Goal: Find specific page/section: Find specific page/section

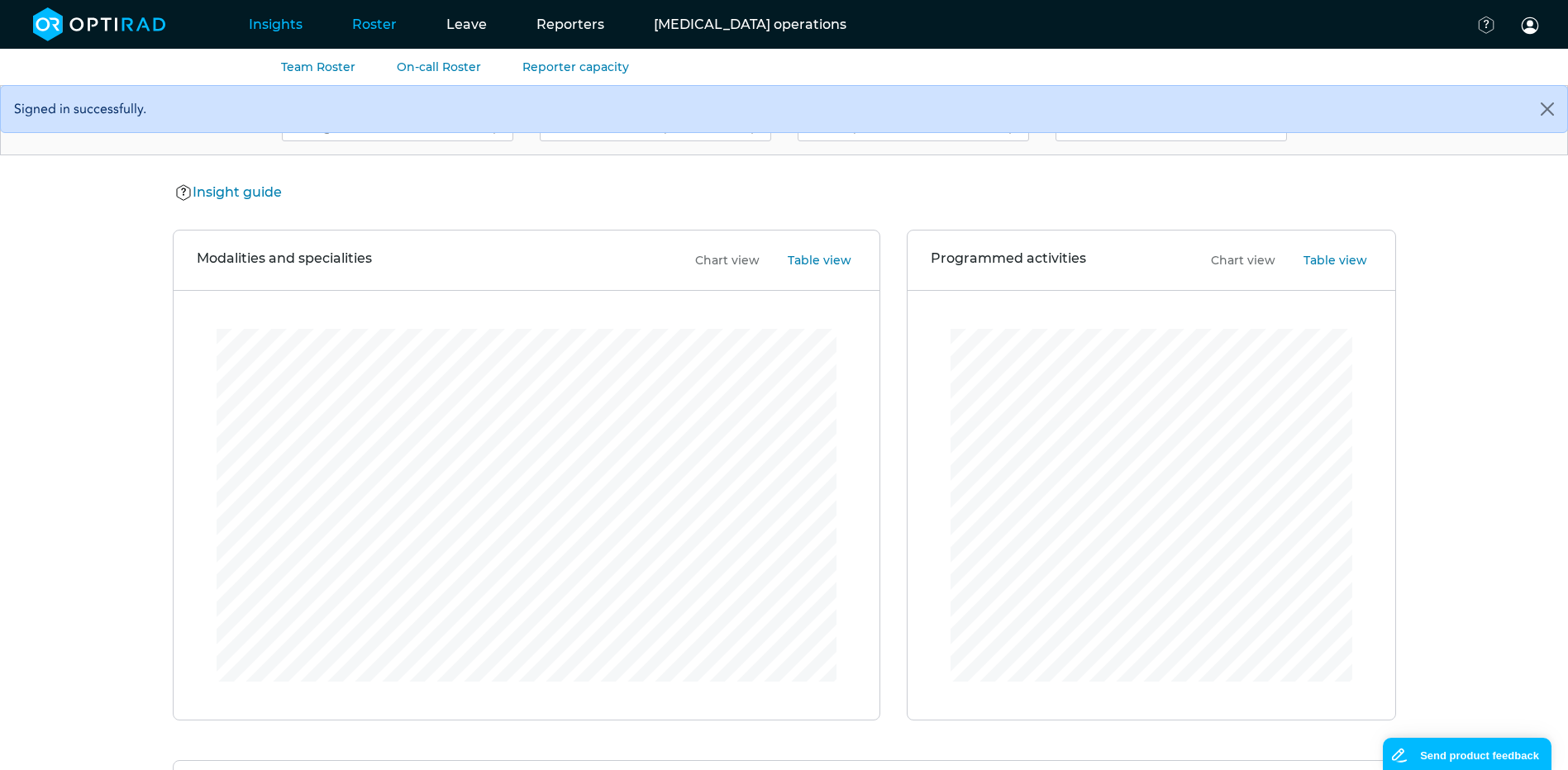
click at [386, 32] on link "Roster" at bounding box center [375, 24] width 94 height 65
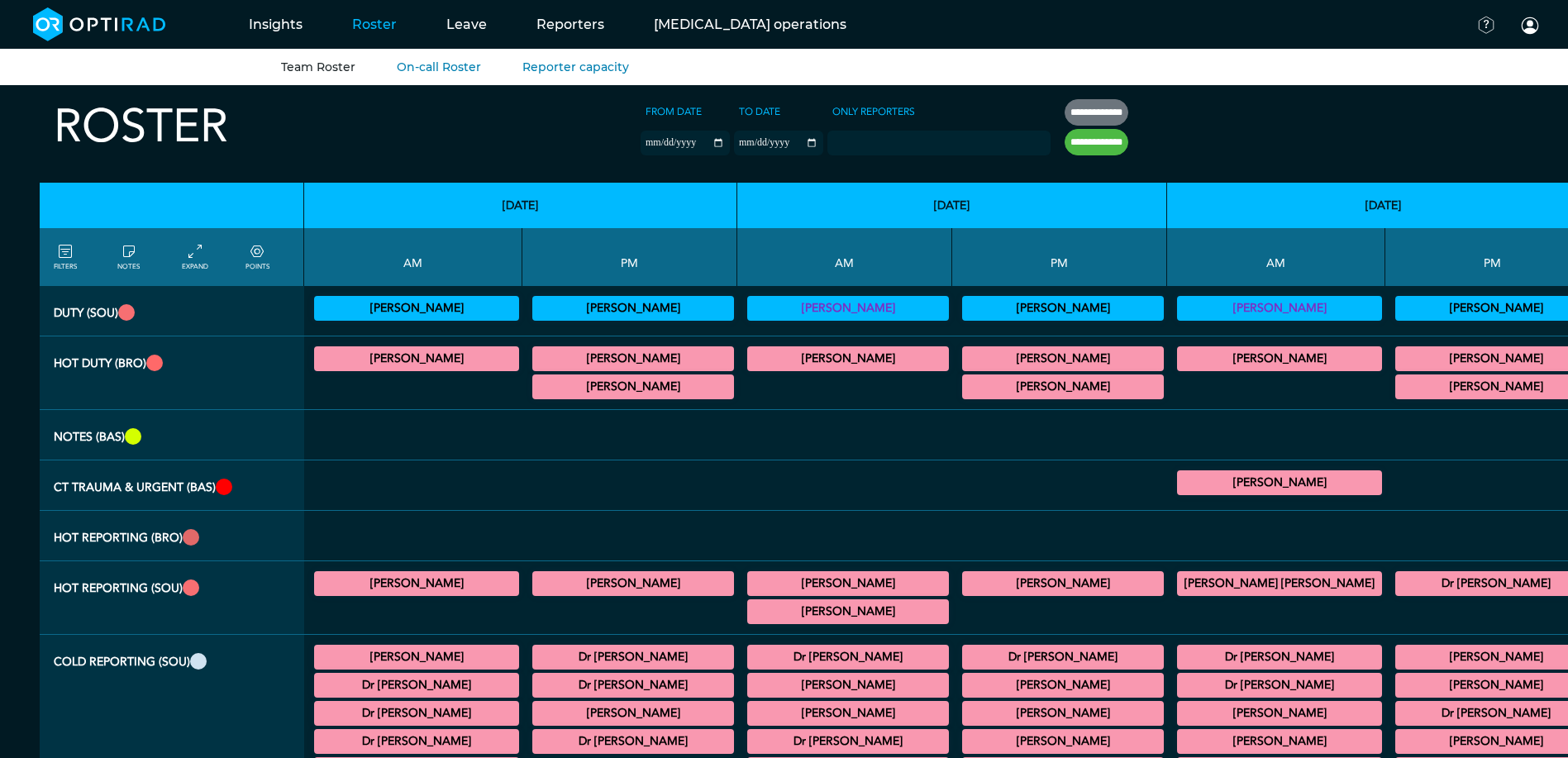
click at [334, 67] on link "Team Roster" at bounding box center [318, 67] width 74 height 14
drag, startPoint x: 350, startPoint y: 757, endPoint x: 390, endPoint y: 770, distance: 42.1
click at [390, 758] on html "Insights Current Capacity Roster Team Roster On-call Roster Reporter capacity L…" at bounding box center [784, 379] width 1568 height 758
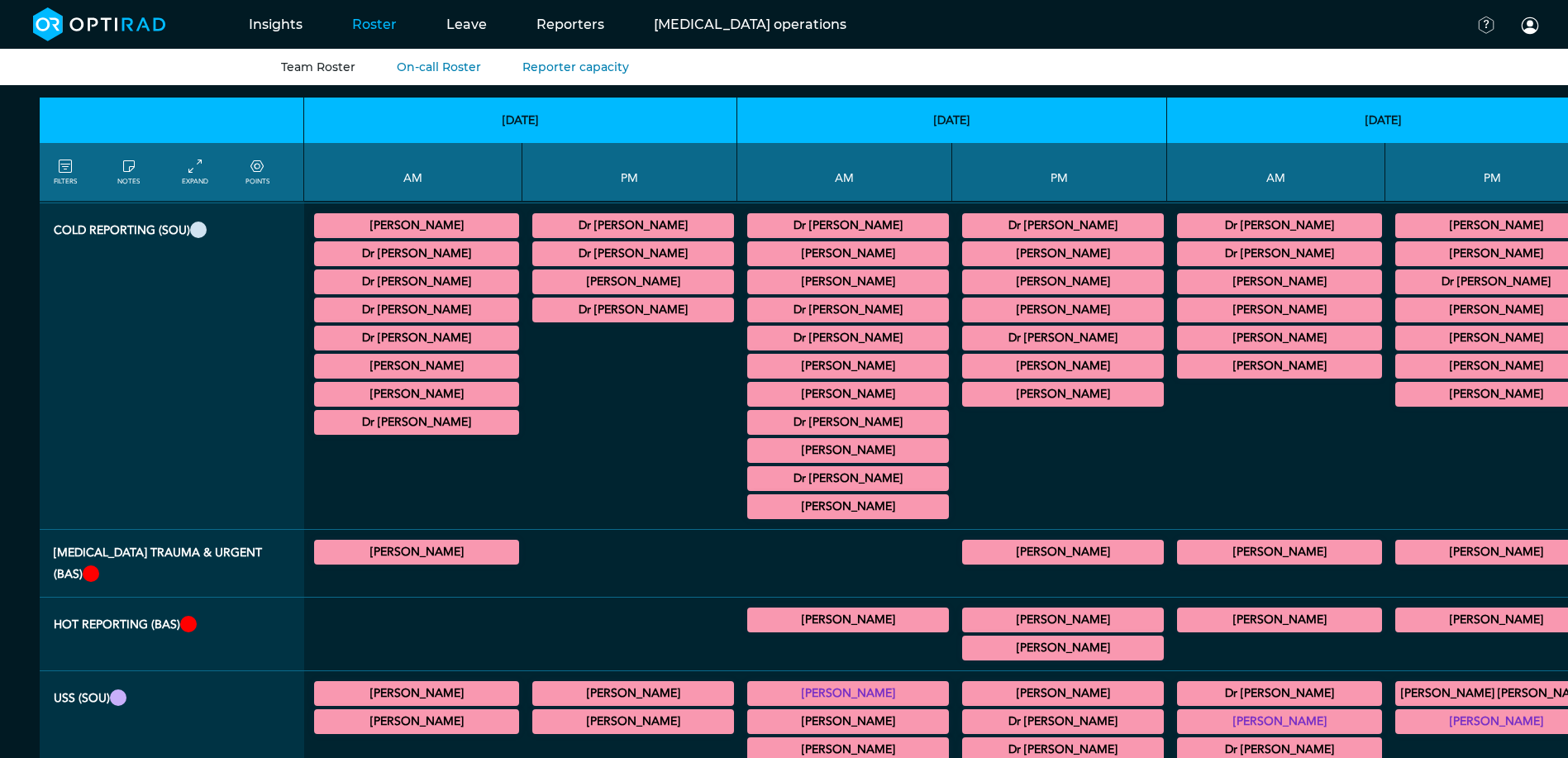
scroll to position [4, 101]
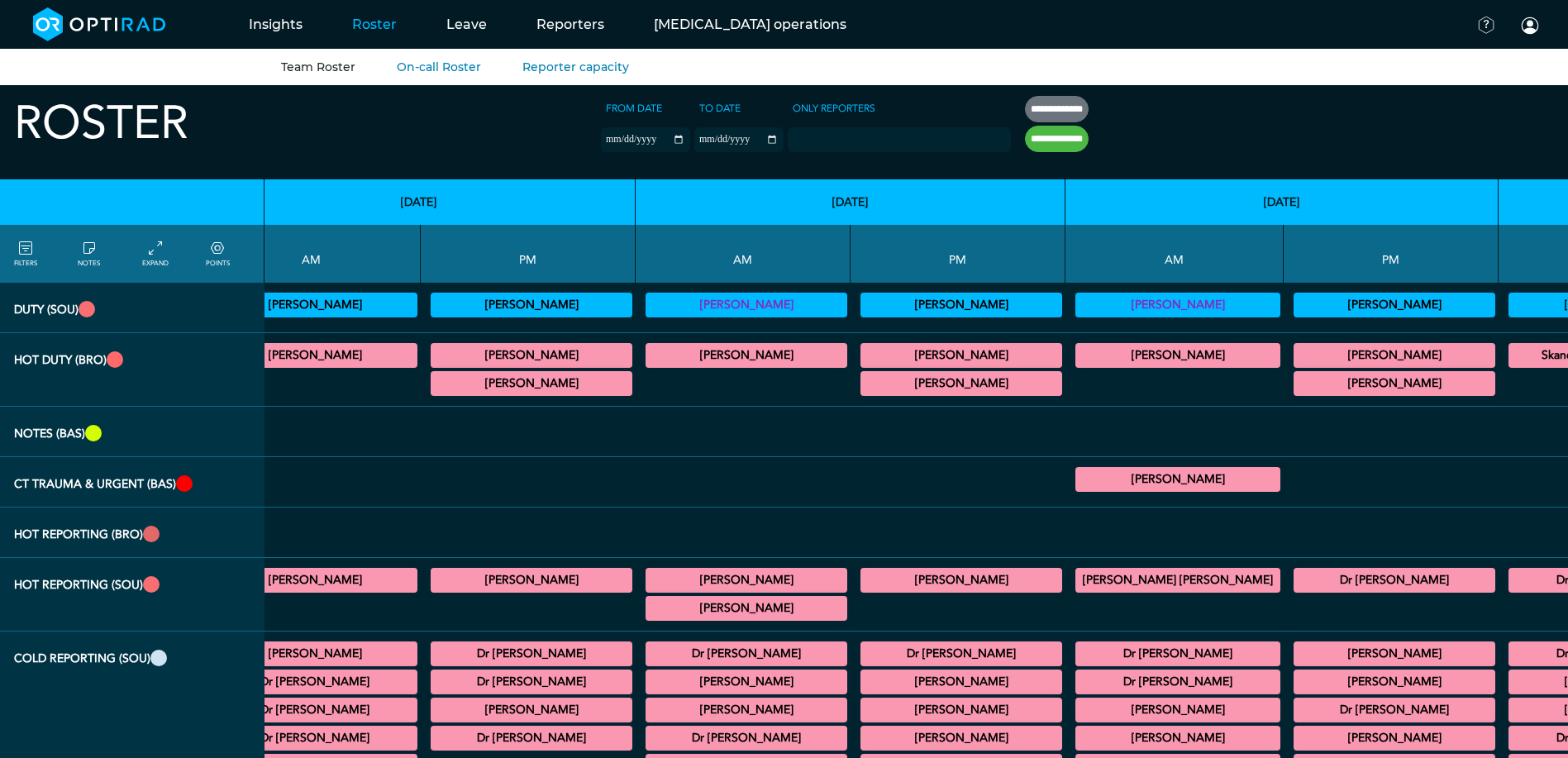
drag, startPoint x: 356, startPoint y: 755, endPoint x: 528, endPoint y: 764, distance: 172.2
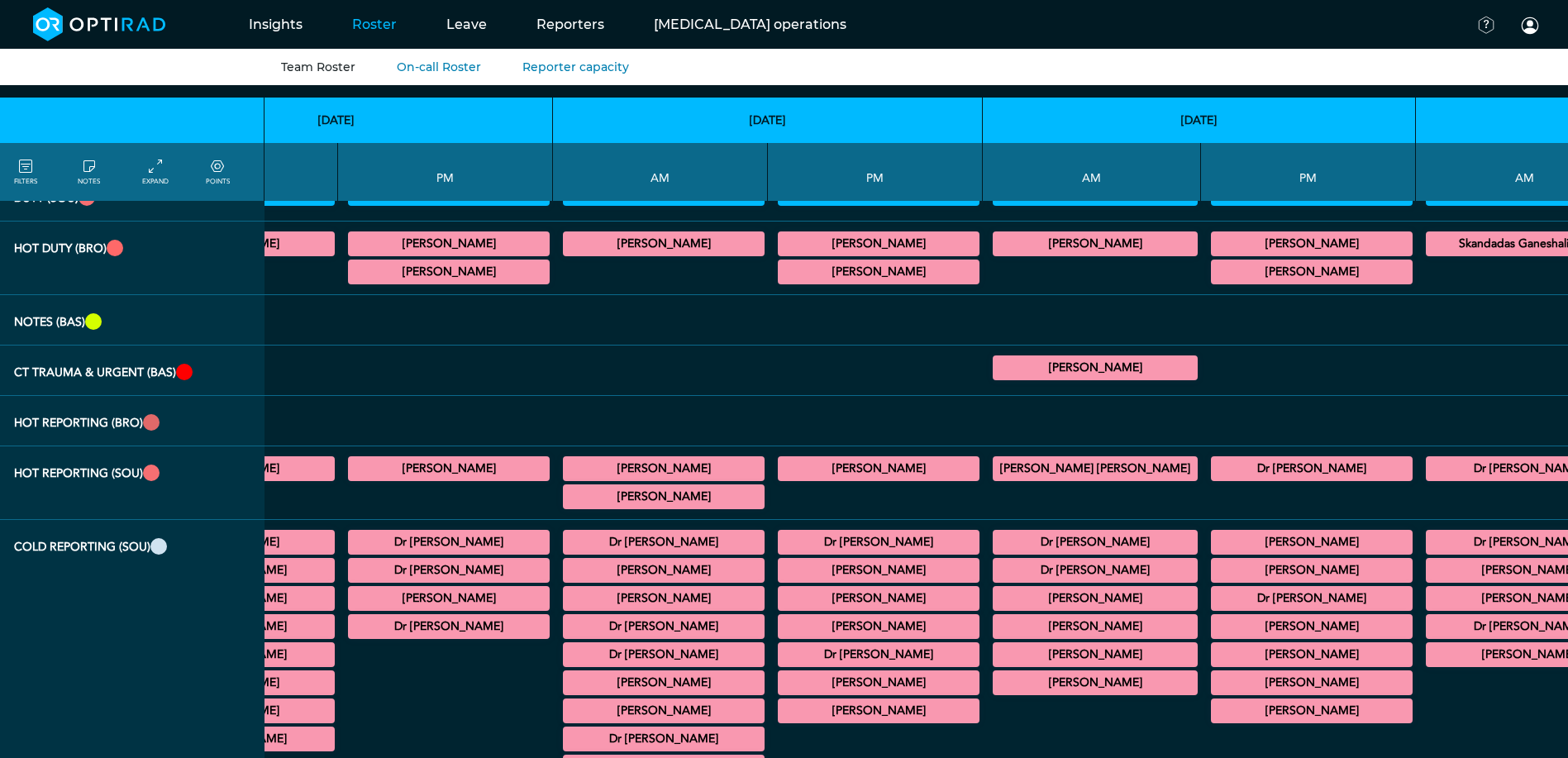
click at [368, 643] on div at bounding box center [445, 741] width 202 height 197
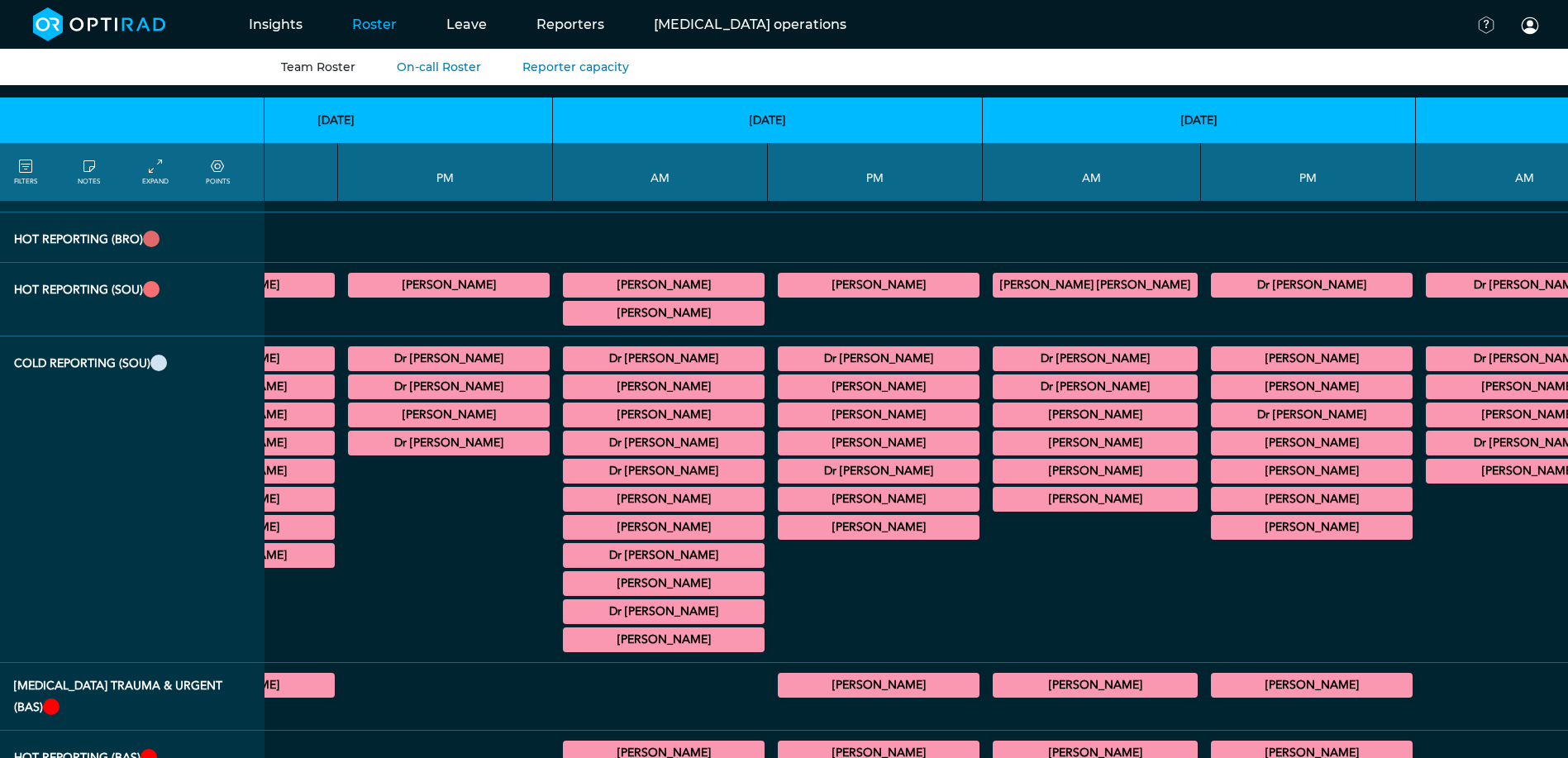
click at [566, 446] on summary "Dr [PERSON_NAME]" at bounding box center [664, 443] width 196 height 20
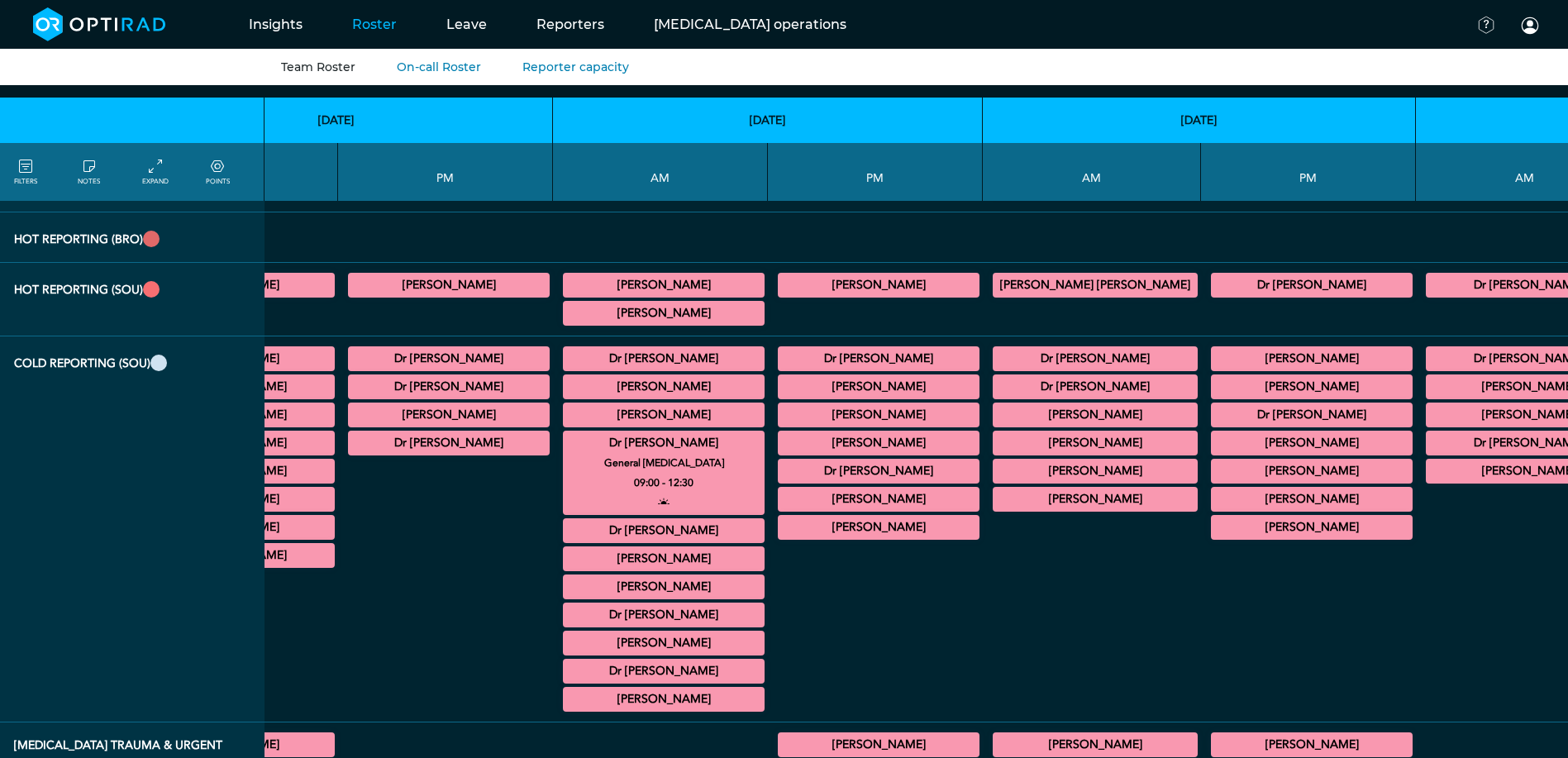
click at [566, 587] on summary "[PERSON_NAME]" at bounding box center [664, 587] width 196 height 20
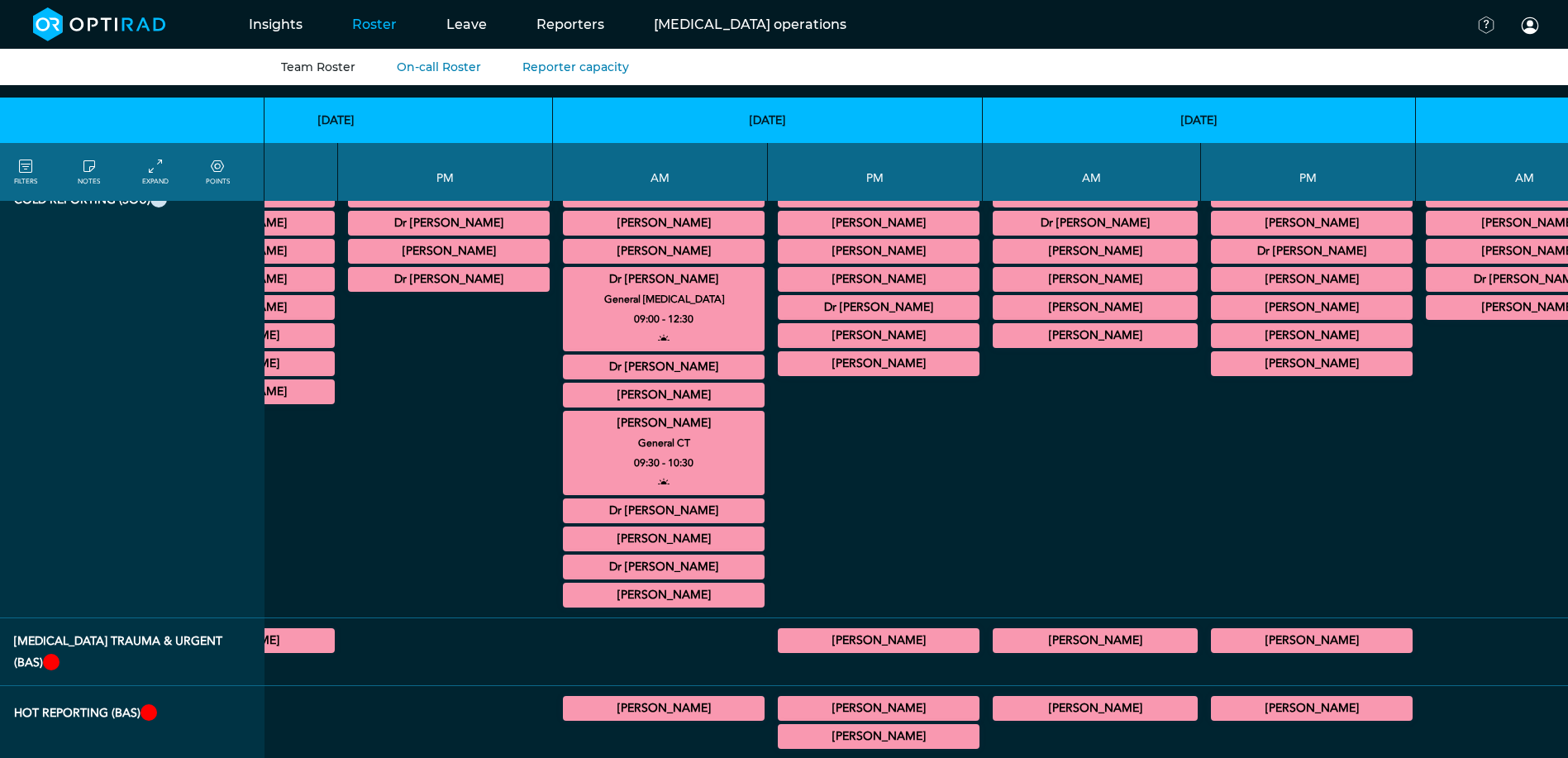
scroll to position [464, 185]
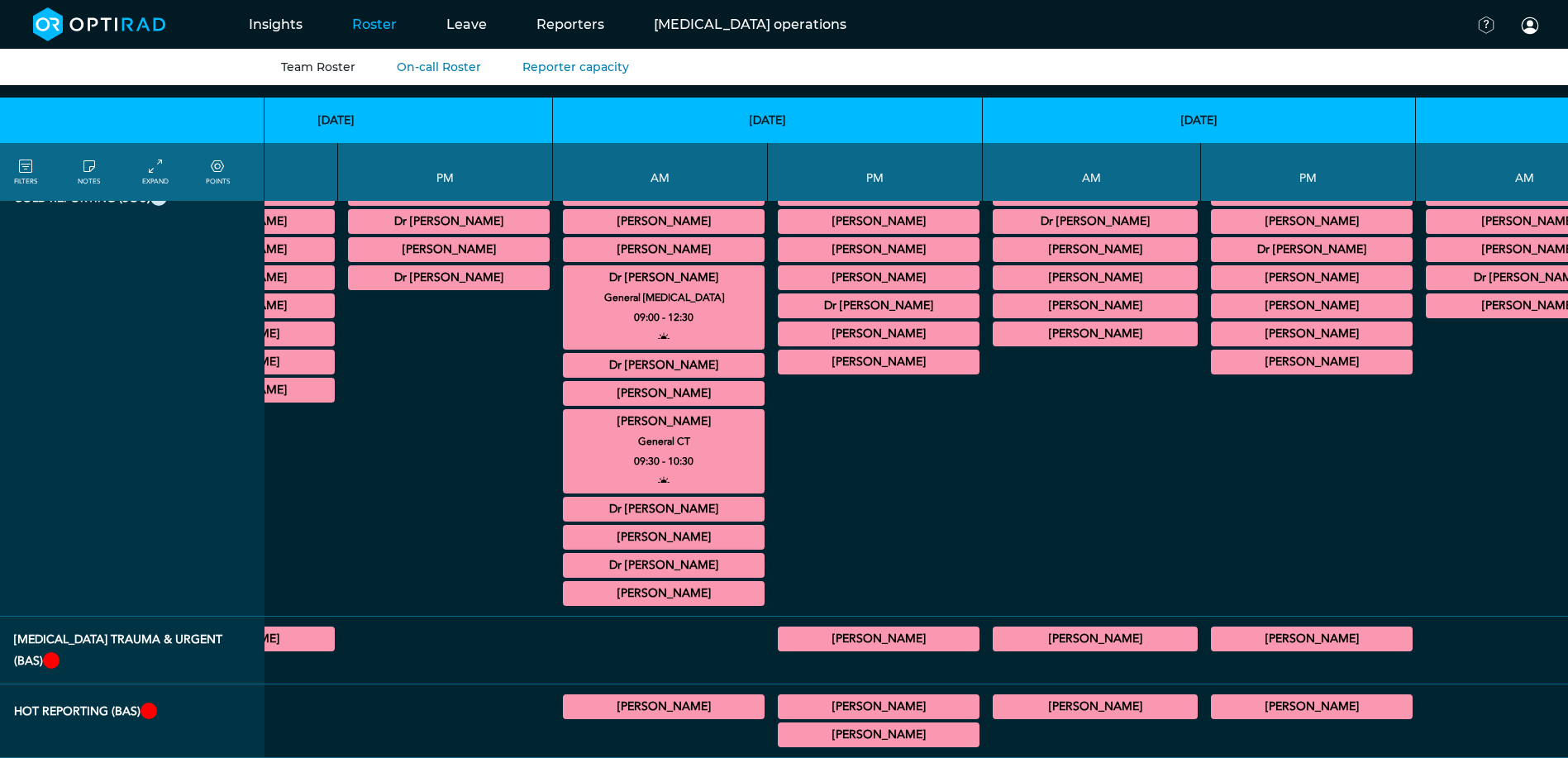
click at [566, 394] on summary "[PERSON_NAME]" at bounding box center [664, 394] width 196 height 20
